Goal: Task Accomplishment & Management: Manage account settings

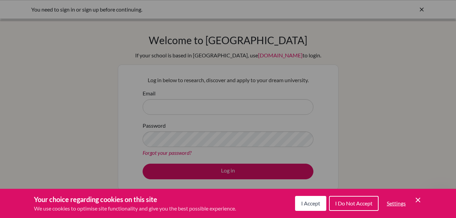
click at [314, 201] on span "I Accept" at bounding box center [310, 203] width 19 height 6
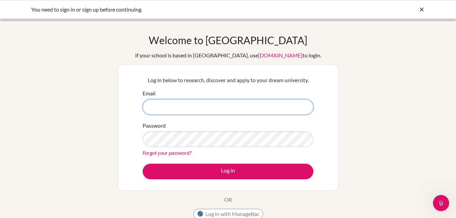
click at [207, 109] on input "Email" at bounding box center [227, 107] width 171 height 16
type input "[EMAIL_ADDRESS][DOMAIN_NAME]"
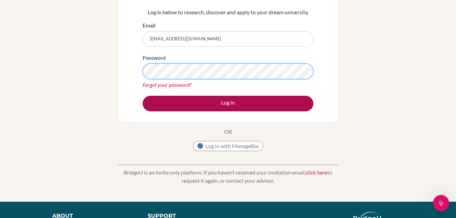
scroll to position [34, 0]
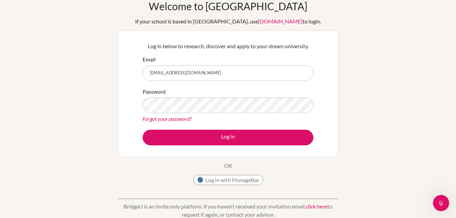
click at [168, 117] on link "Forgot your password?" at bounding box center [166, 118] width 49 height 6
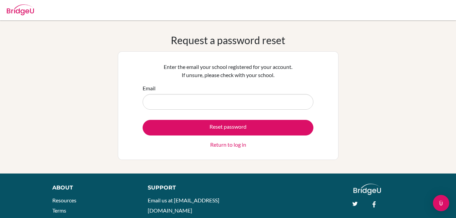
click at [164, 100] on input "Email" at bounding box center [227, 102] width 171 height 16
type input "quitocounselor@ism.edu.ec"
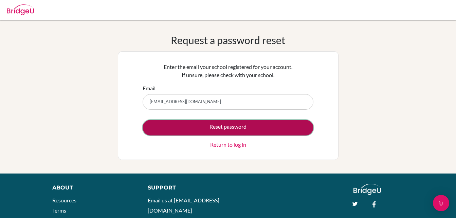
click at [181, 124] on button "Reset password" at bounding box center [227, 128] width 171 height 16
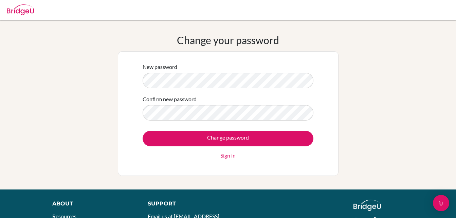
click at [225, 104] on div "Confirm new password" at bounding box center [227, 107] width 171 height 25
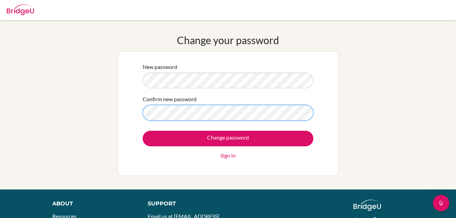
click at [142, 131] on input "Change password" at bounding box center [227, 139] width 171 height 16
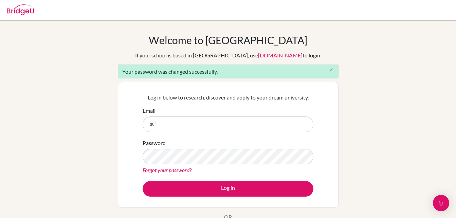
type input "[EMAIL_ADDRESS][DOMAIN_NAME]"
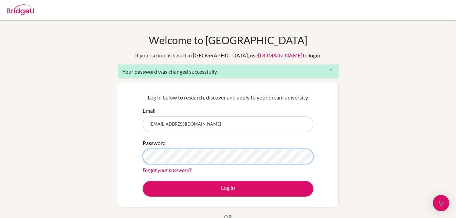
click at [142, 181] on button "Log in" at bounding box center [227, 189] width 171 height 16
